Goal: Navigation & Orientation: Find specific page/section

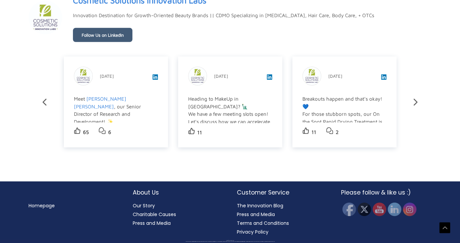
scroll to position [1361, 0]
click at [145, 202] on li "Our Story" at bounding box center [178, 205] width 91 height 9
click at [143, 207] on link "Our Story" at bounding box center [144, 205] width 22 height 7
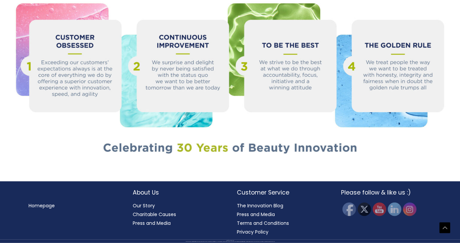
scroll to position [936, 0]
click at [151, 220] on link "Press and Media" at bounding box center [152, 222] width 38 height 7
